Goal: Task Accomplishment & Management: Manage account settings

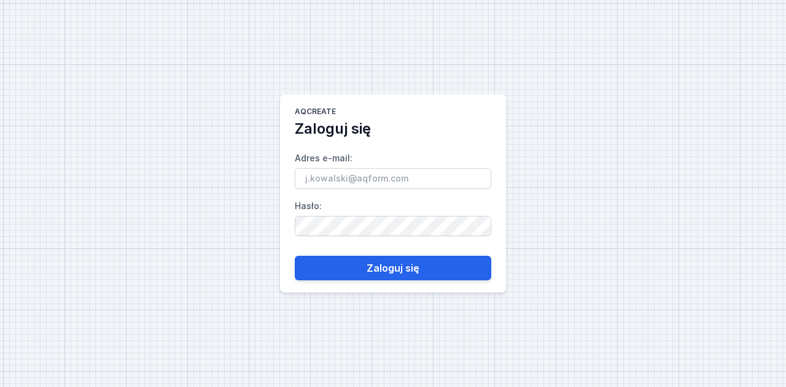
drag, startPoint x: 0, startPoint y: 0, endPoint x: 313, endPoint y: 181, distance: 361.6
click at [313, 181] on input "Adres e-mail :" at bounding box center [393, 178] width 196 height 21
type input "[PERSON_NAME][EMAIL_ADDRESS][DOMAIN_NAME]"
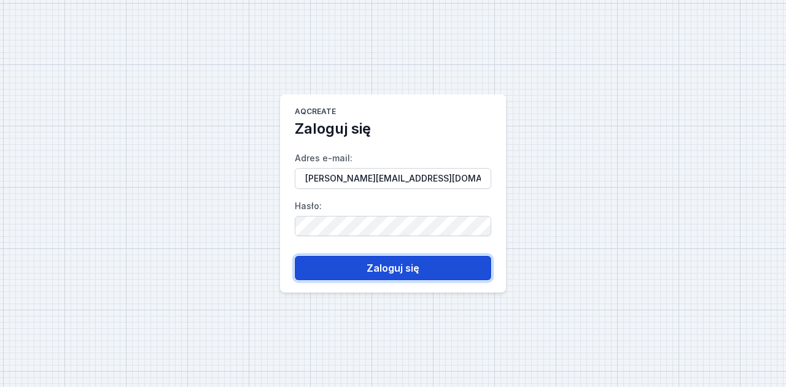
click at [372, 274] on button "Zaloguj się" at bounding box center [393, 268] width 196 height 25
